Goal: Task Accomplishment & Management: Use online tool/utility

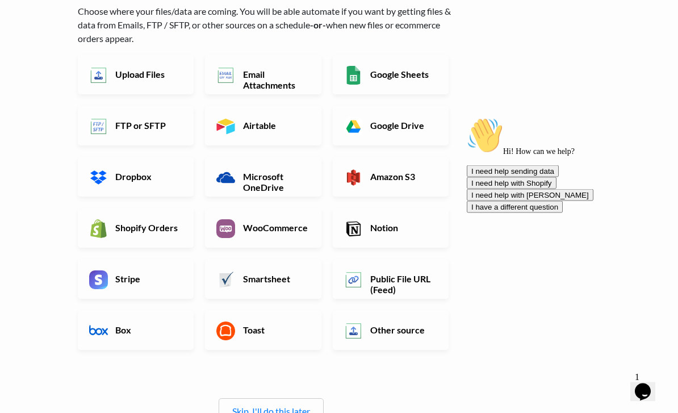
scroll to position [124, 0]
click at [124, 128] on h6 "FTP or SFTP" at bounding box center [147, 125] width 70 height 11
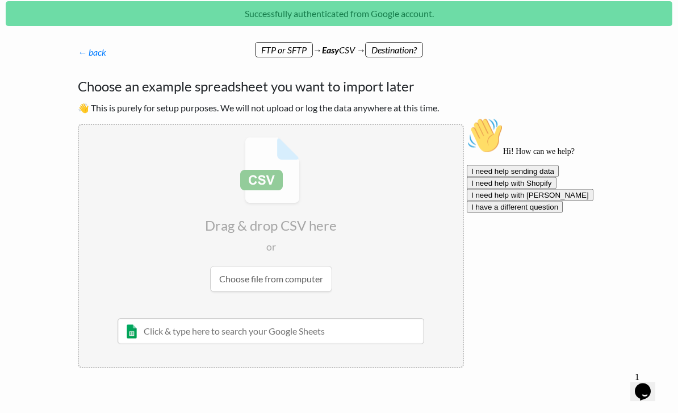
click at [169, 343] on input "text" at bounding box center [271, 332] width 307 height 26
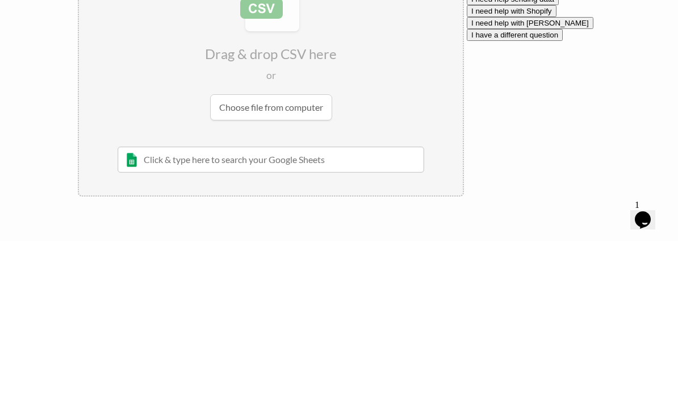
click at [164, 319] on input "text" at bounding box center [271, 332] width 307 height 26
paste input "<l><ipsumd>Sitam consec adi elitsedd Eiusm.</tempor><in> Utlab <et>Doloremag Al…"
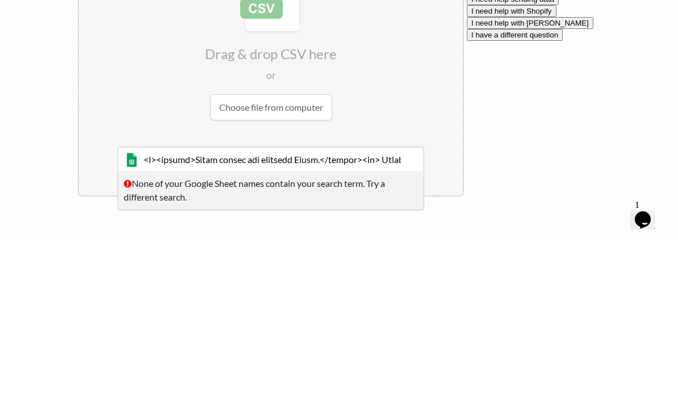
type input "<l><ipsumd>Sitam consec adi elitsedd Eiusm.</tempor><in> Utlab <et>Doloremag Al…"
click at [109, 126] on input "file" at bounding box center [271, 215] width 384 height 179
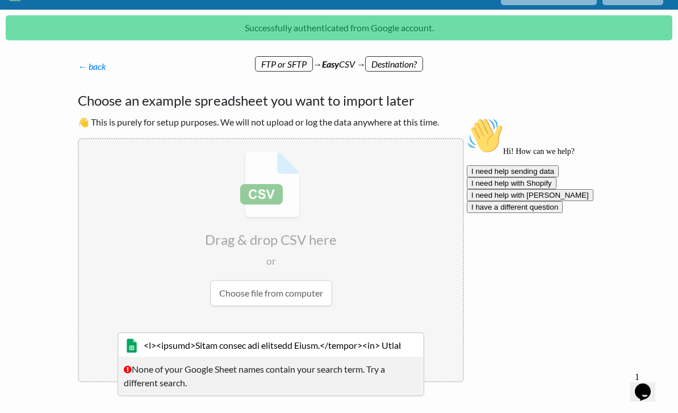
scroll to position [23, 0]
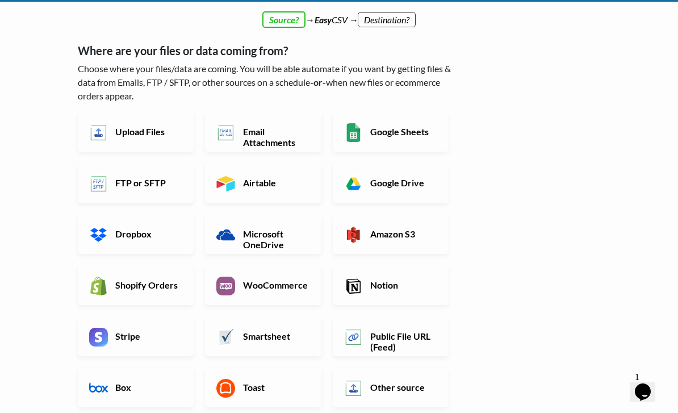
scroll to position [34, 0]
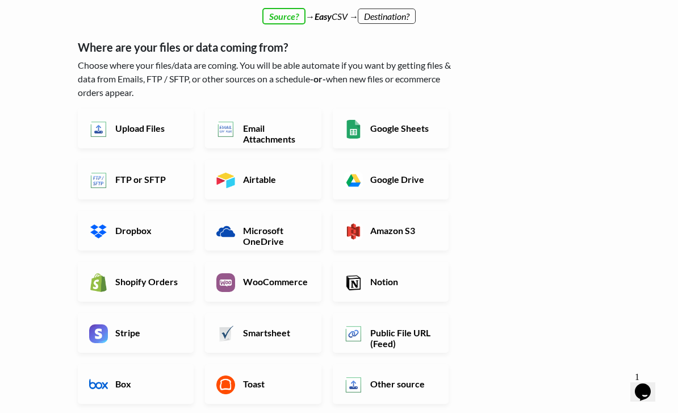
click at [130, 130] on h6 "Upload Files" at bounding box center [147, 128] width 70 height 11
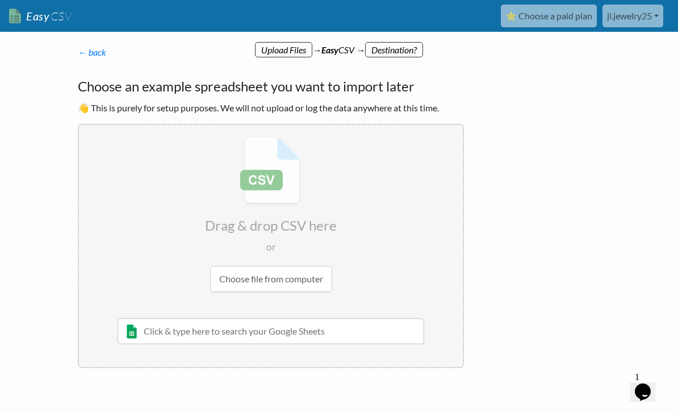
click at [164, 324] on input "text" at bounding box center [271, 331] width 307 height 26
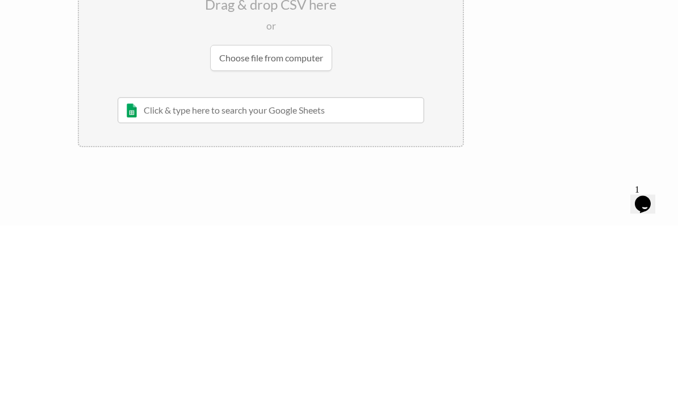
click at [164, 285] on input "text" at bounding box center [271, 298] width 307 height 26
paste input "<l><ipsumd>Sitam consec adi elitsedd Eiusm.</tempor><in> Utlab <et>Doloremag Al…"
type input "<l><ipsumd>Sitam consec adi elitsedd Eiusm.</tempor><in> Utlab <et>Doloremag Al…"
click at [638, 116] on body "Easy CSV ⭐ Choose a paid plan jl.jewelry25 [GEOGRAPHIC_DATA] All Flows All CSV …" at bounding box center [339, 188] width 678 height 442
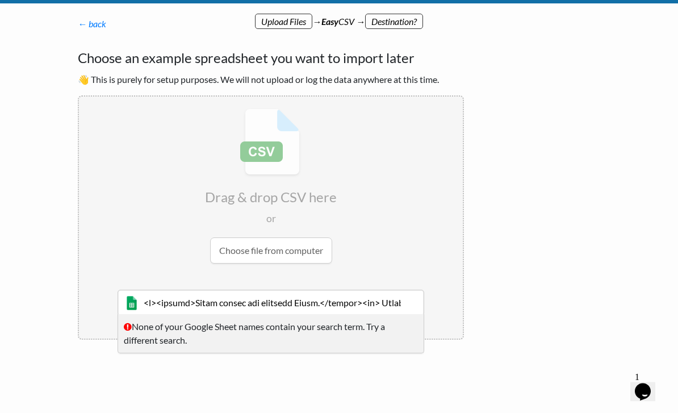
scroll to position [0, 0]
